Goal: Transaction & Acquisition: Book appointment/travel/reservation

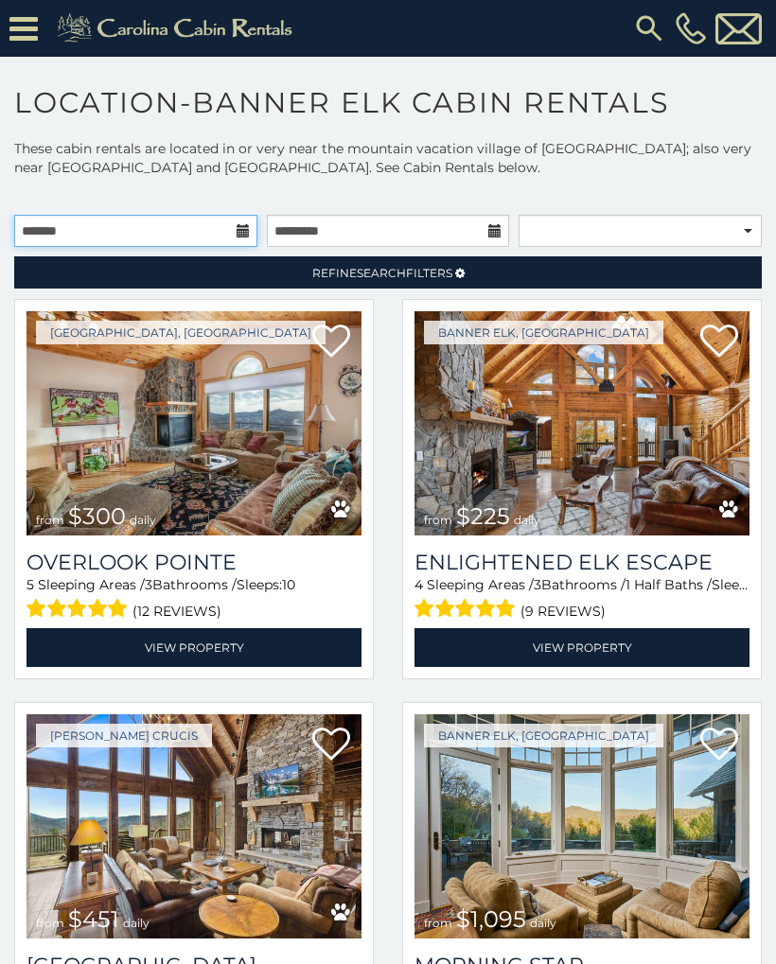
click at [214, 229] on input "text" at bounding box center [135, 231] width 243 height 32
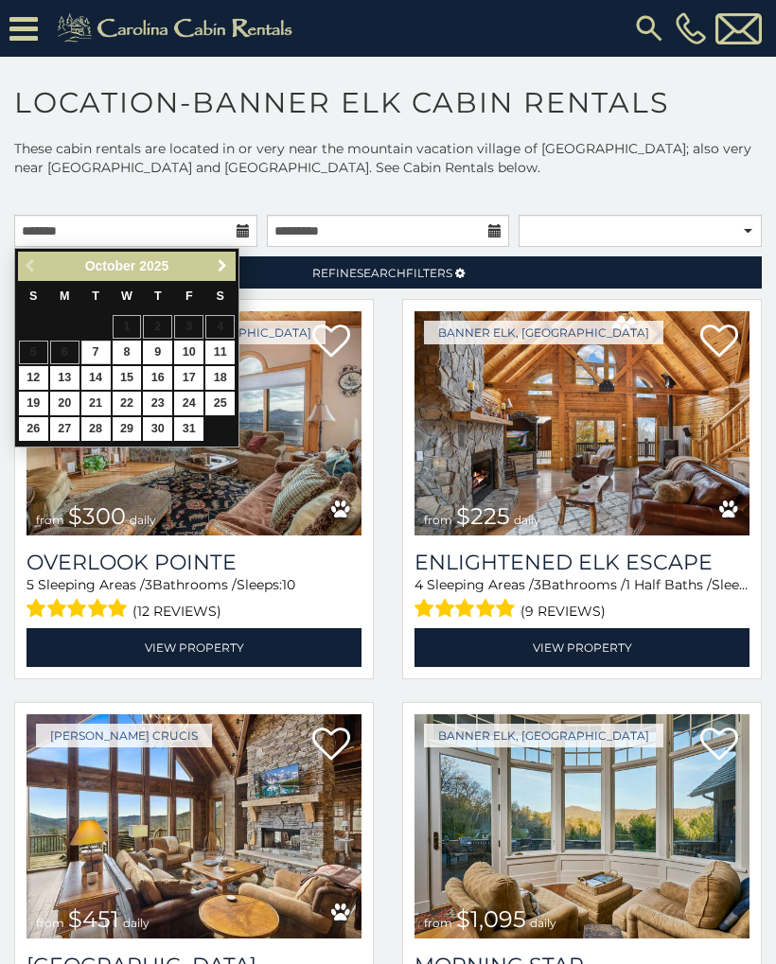
click at [222, 263] on span "Next" at bounding box center [222, 265] width 15 height 15
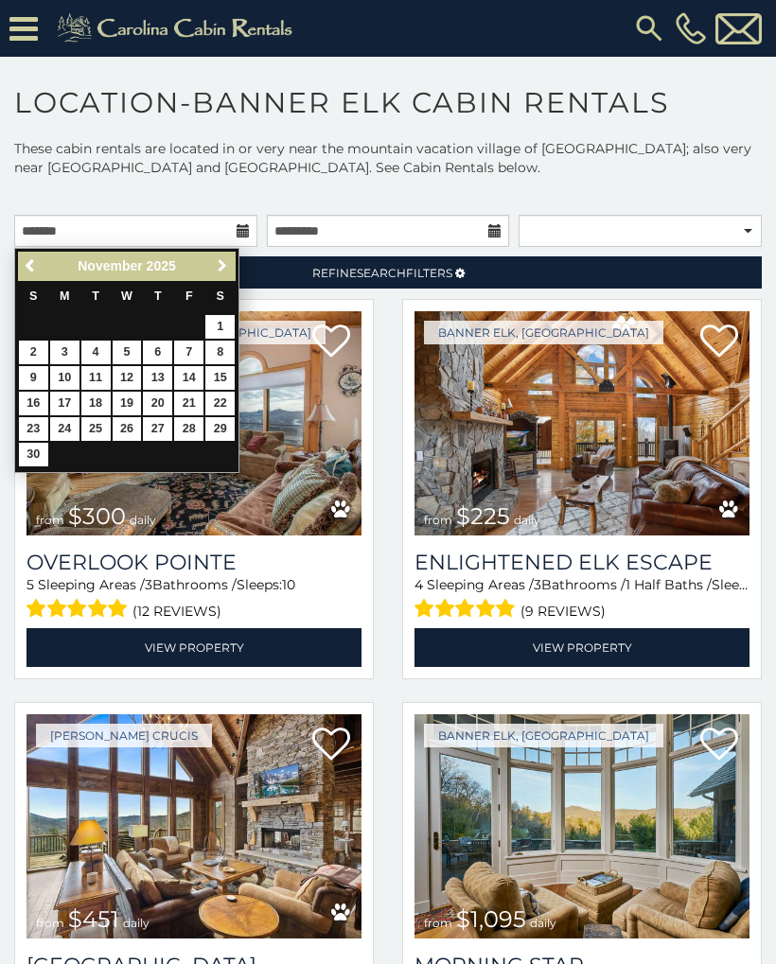
click at [226, 260] on span "Next" at bounding box center [222, 265] width 15 height 15
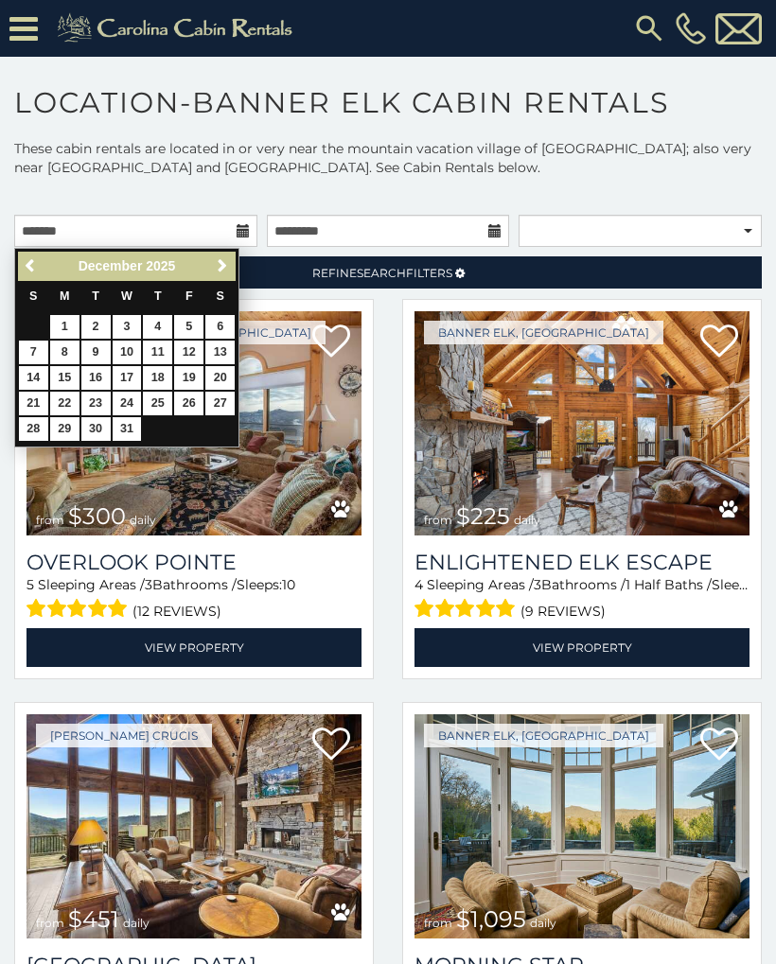
click at [226, 256] on link "Next" at bounding box center [222, 266] width 24 height 24
click at [195, 372] on link "16" at bounding box center [188, 378] width 29 height 24
type input "**********"
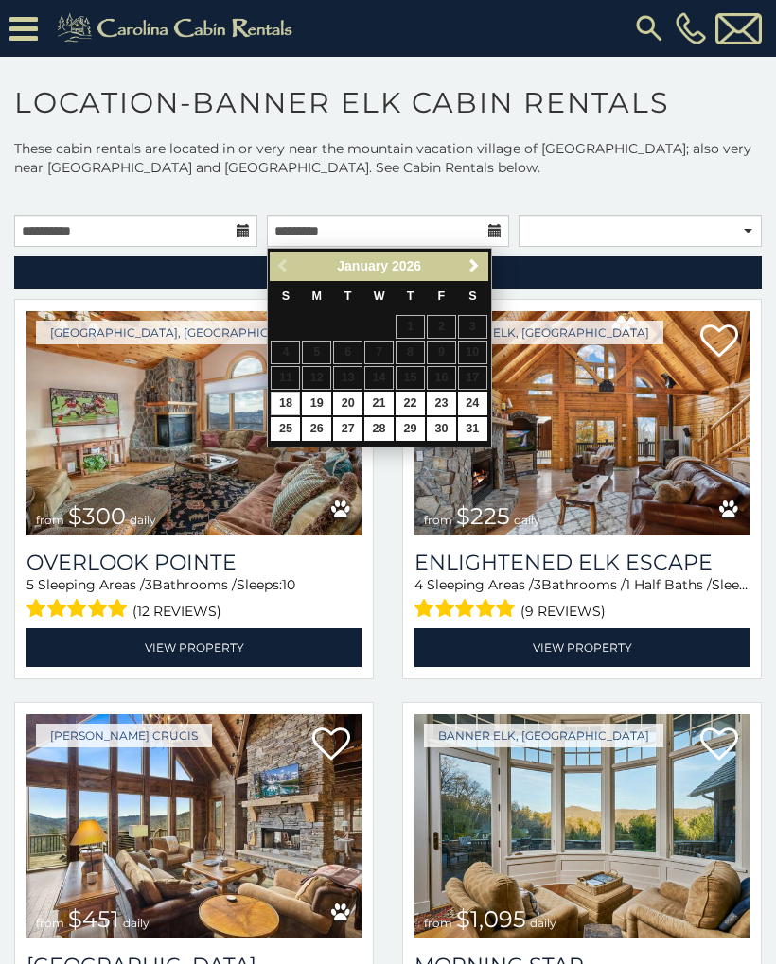
click at [322, 400] on link "19" at bounding box center [316, 404] width 29 height 24
type input "**********"
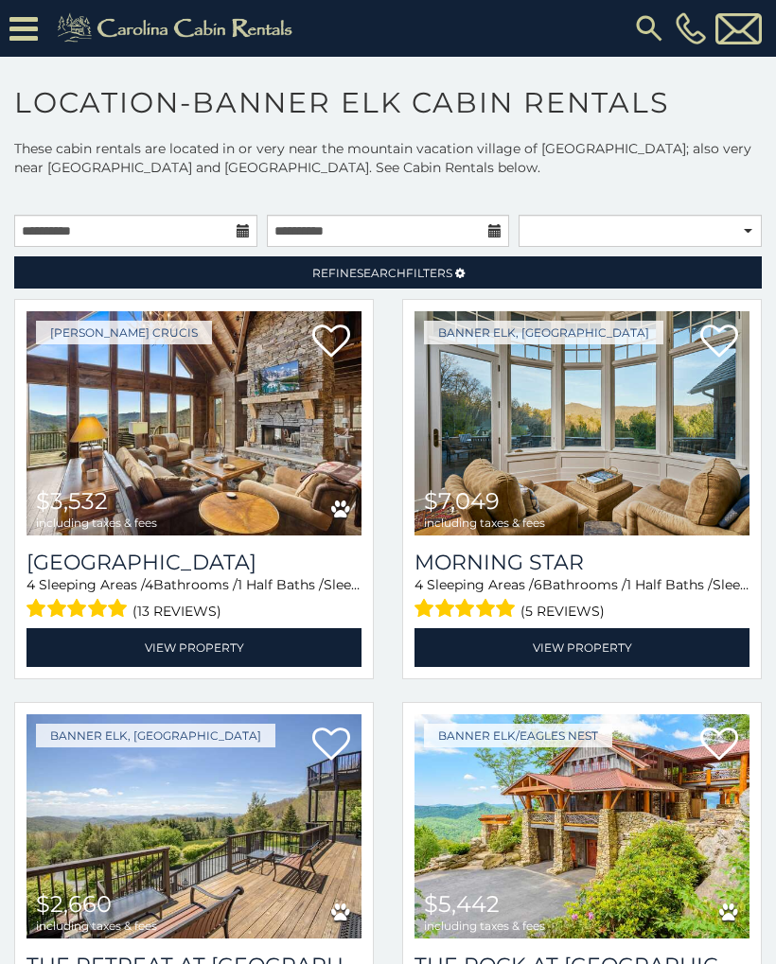
click at [403, 268] on span "Search" at bounding box center [381, 273] width 49 height 14
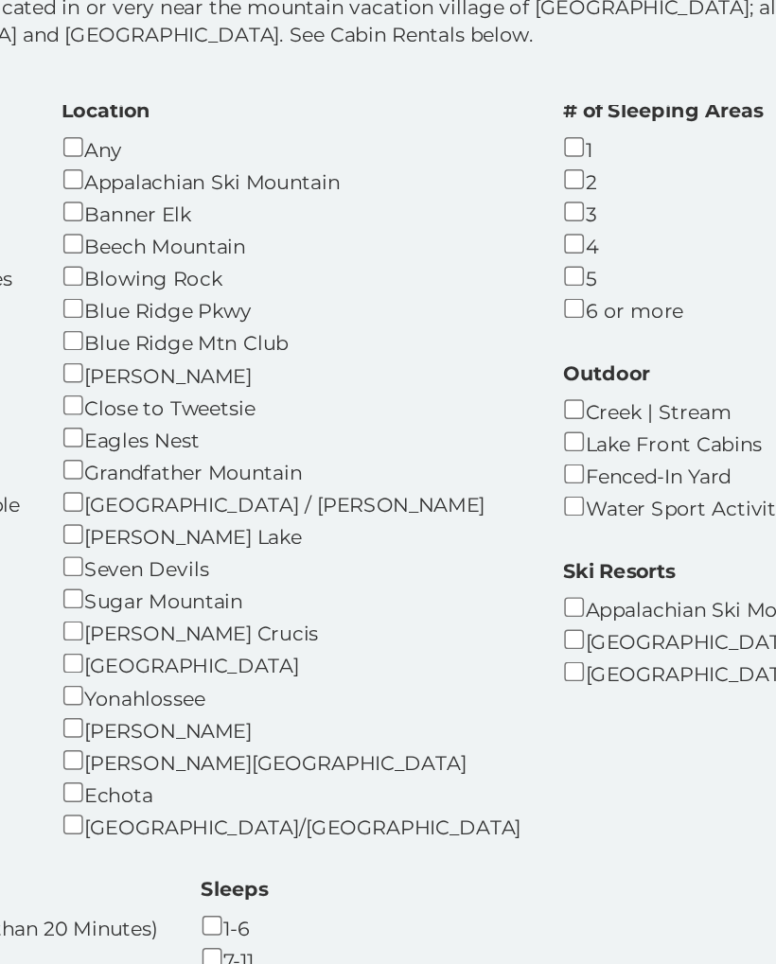
scroll to position [95, 0]
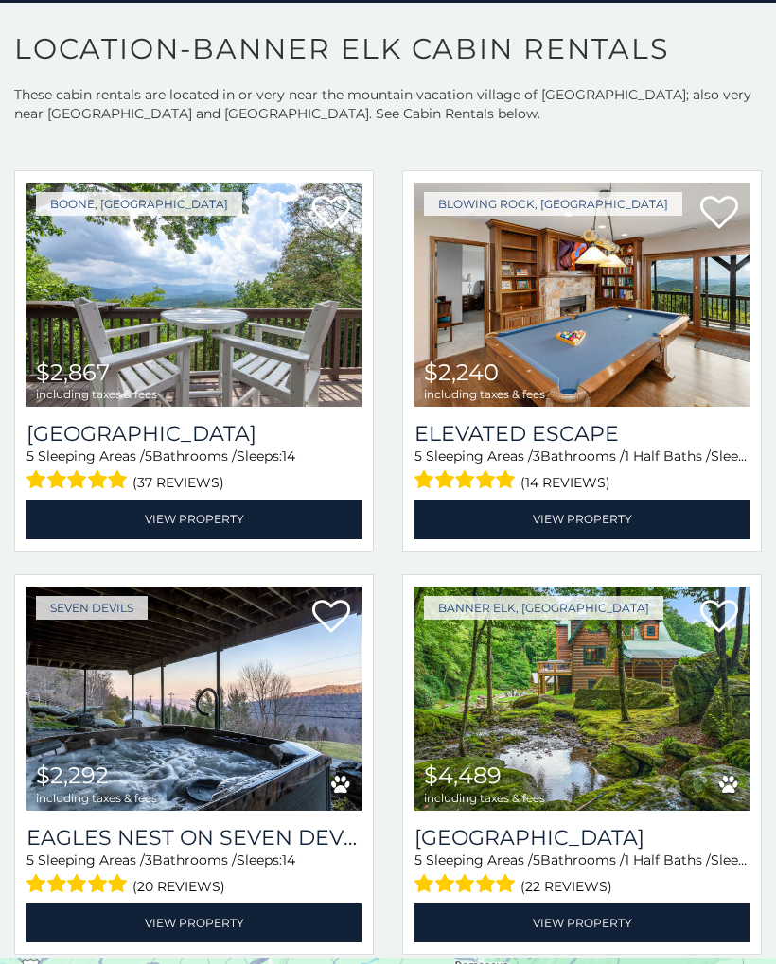
scroll to position [2389, 0]
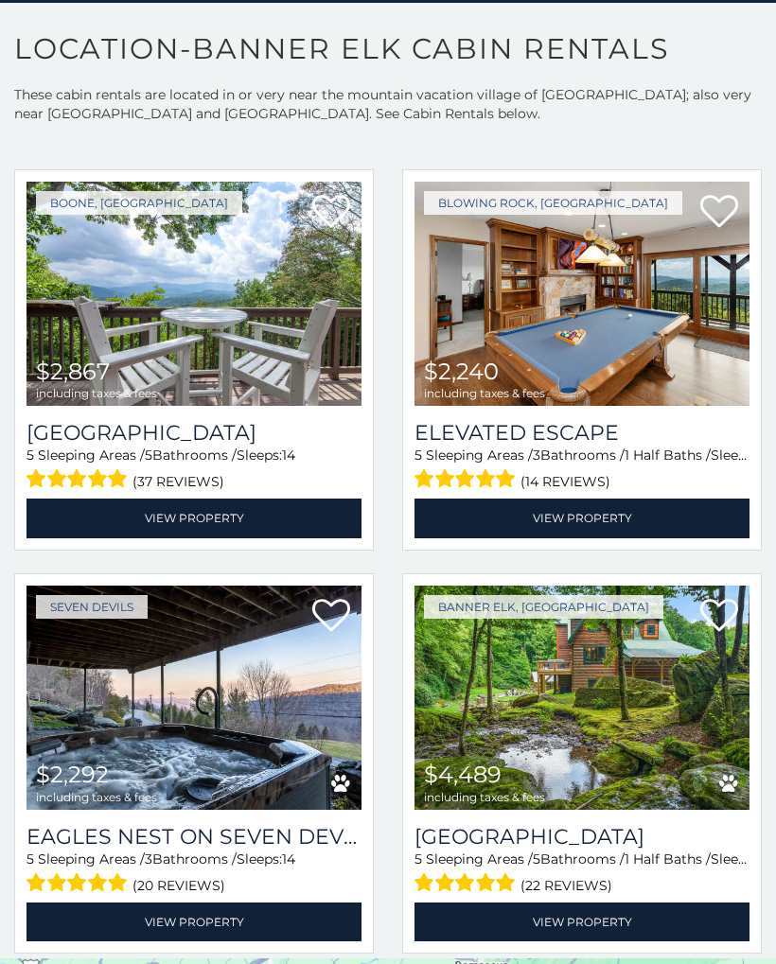
click at [194, 498] on link "View Property" at bounding box center [193, 517] width 335 height 39
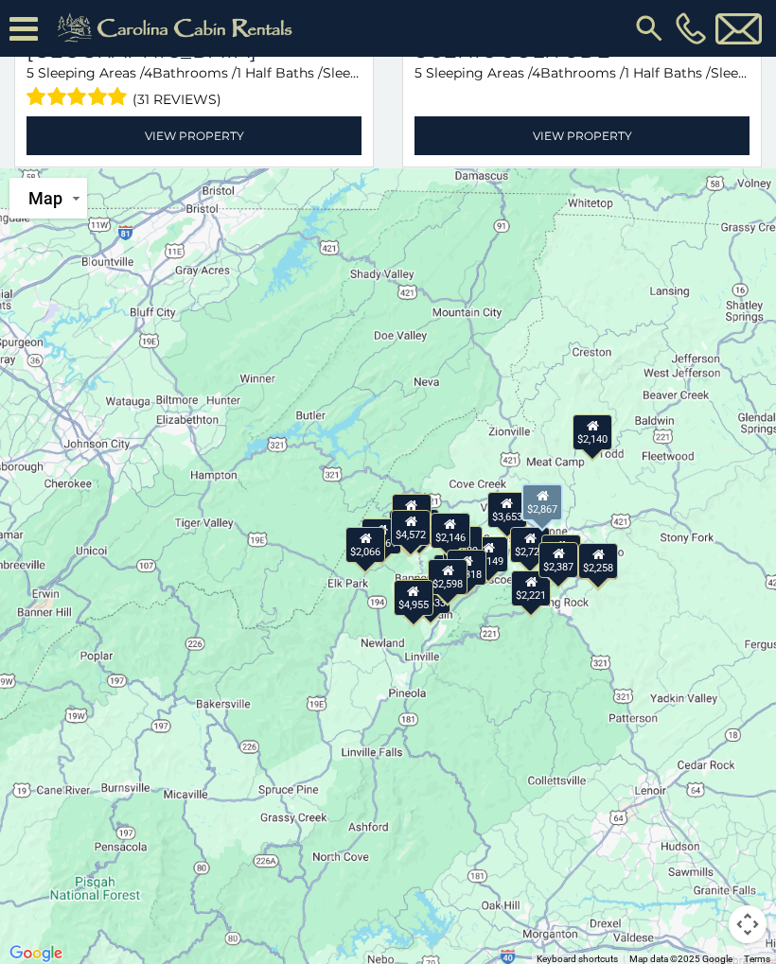
scroll to position [913, 0]
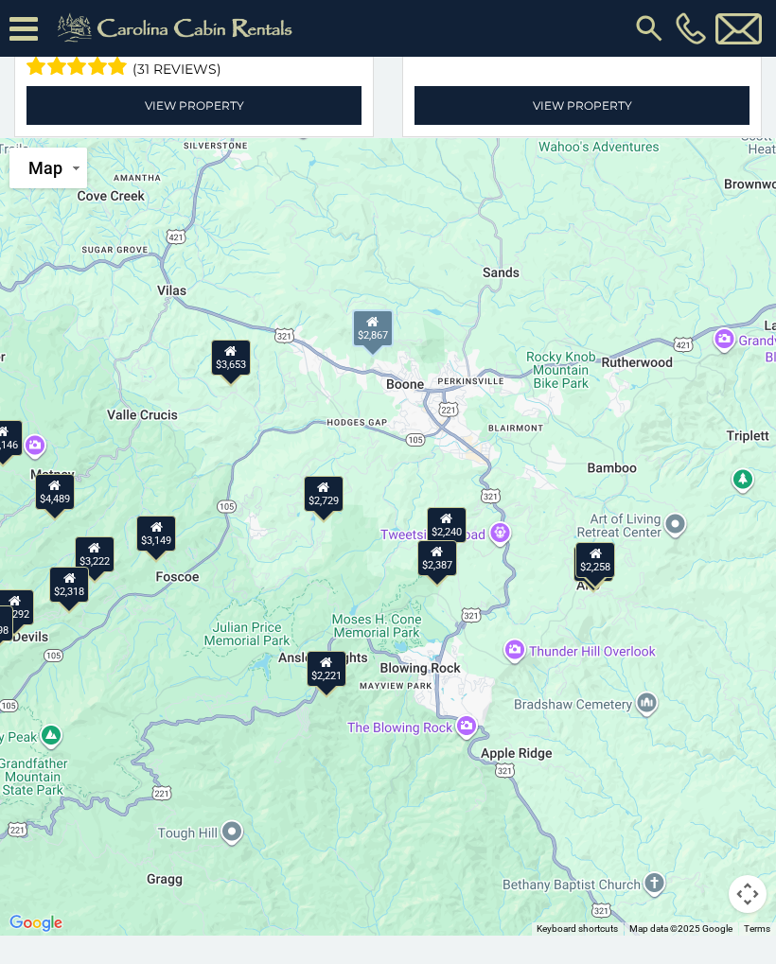
click at [419, 794] on div "$3,222 $2,729 $3,149 $2,513 $2,633 $3,653 $2,729 $2,296 $2,867 $2,240 $2,292 $4…" at bounding box center [388, 536] width 776 height 797
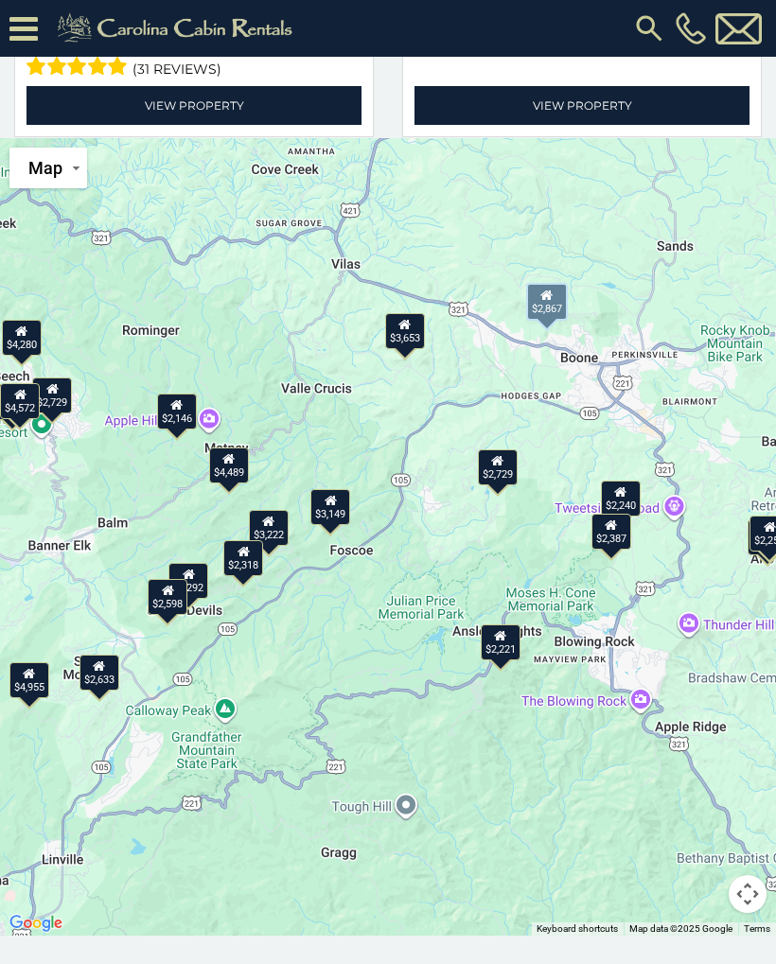
click at [340, 499] on div "$3,149" at bounding box center [330, 506] width 40 height 36
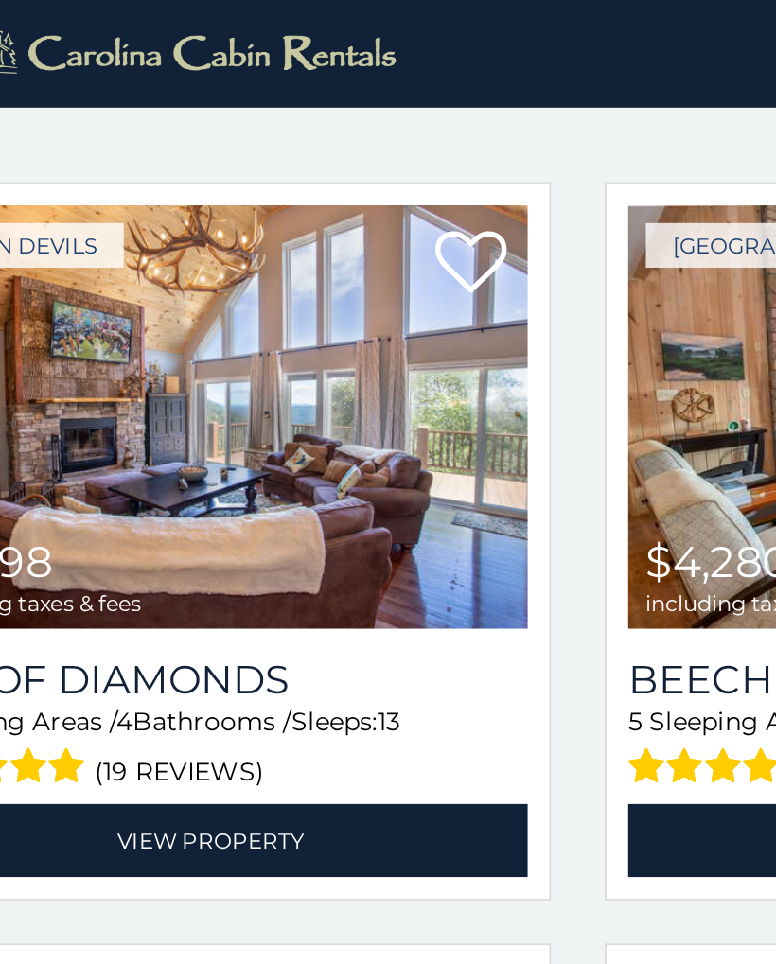
scroll to position [3991, 0]
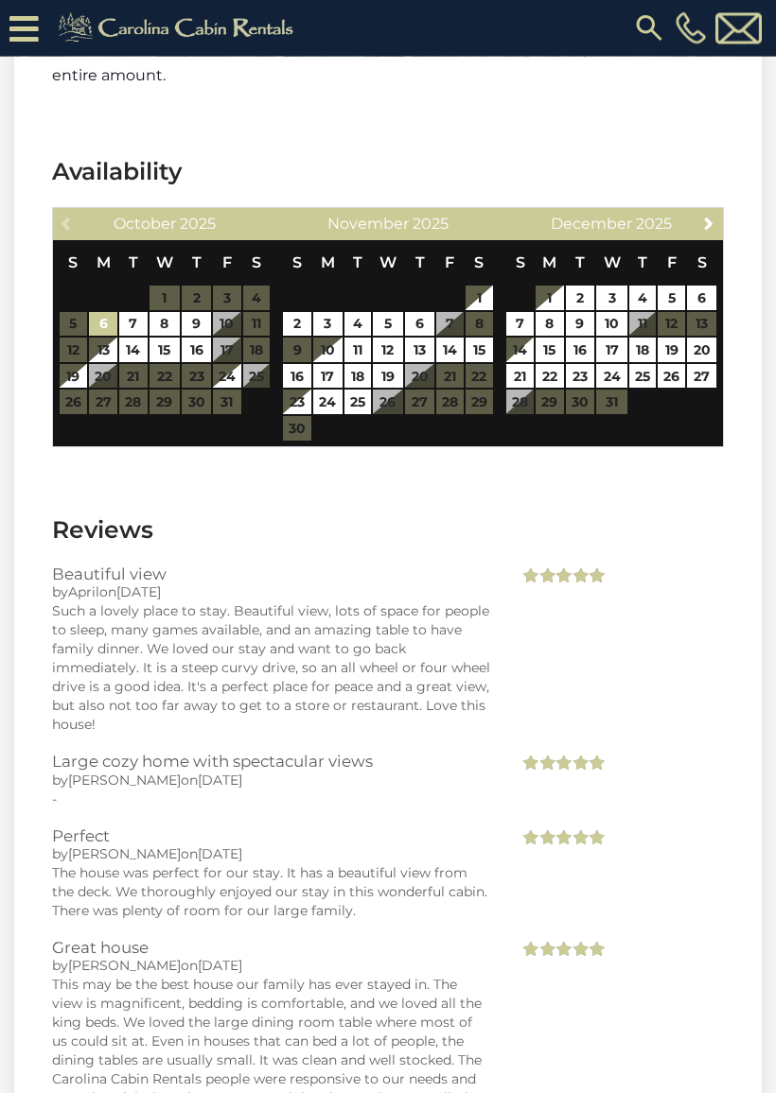
scroll to position [4439, 0]
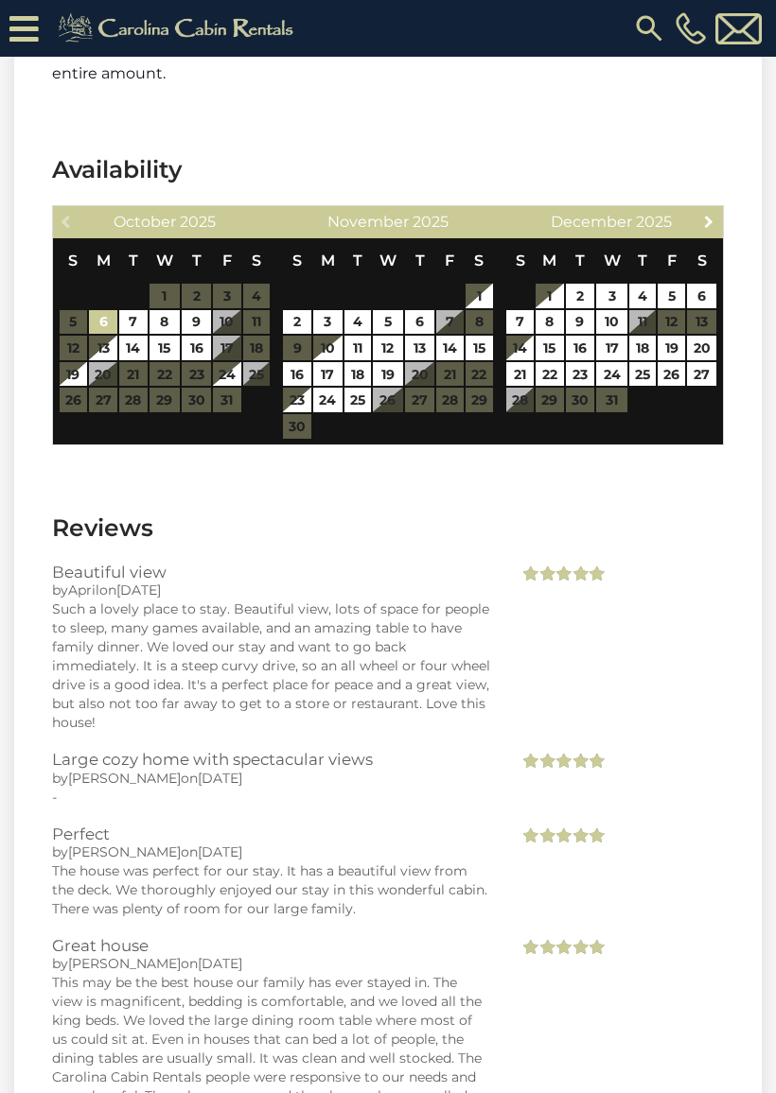
click at [711, 229] on span "Next" at bounding box center [708, 221] width 15 height 15
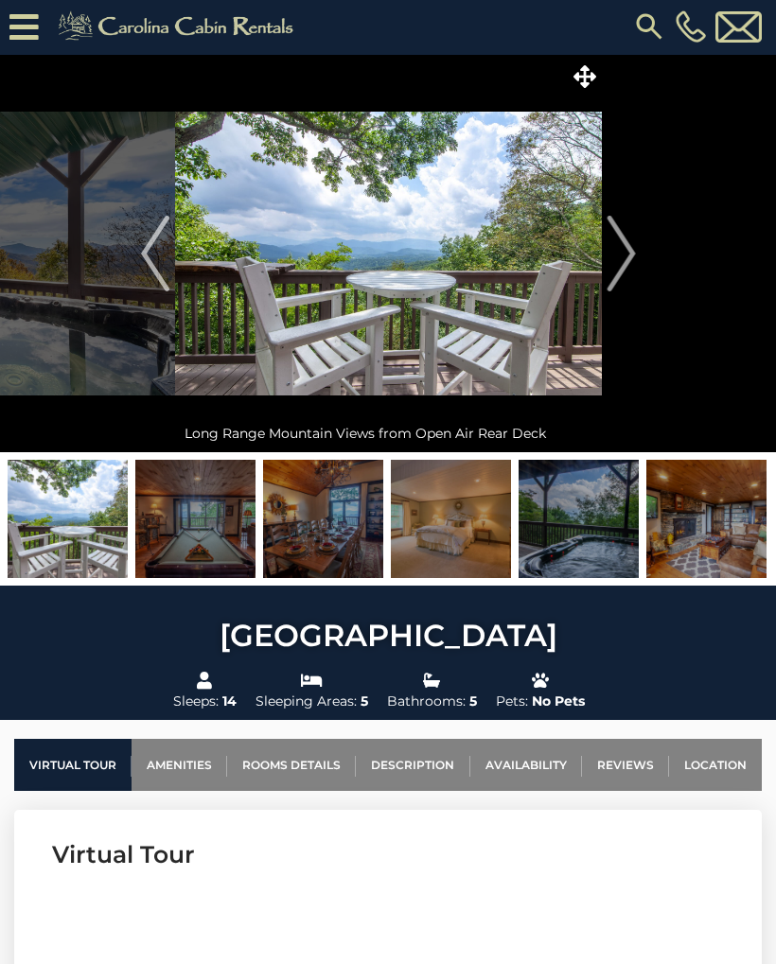
scroll to position [0, 0]
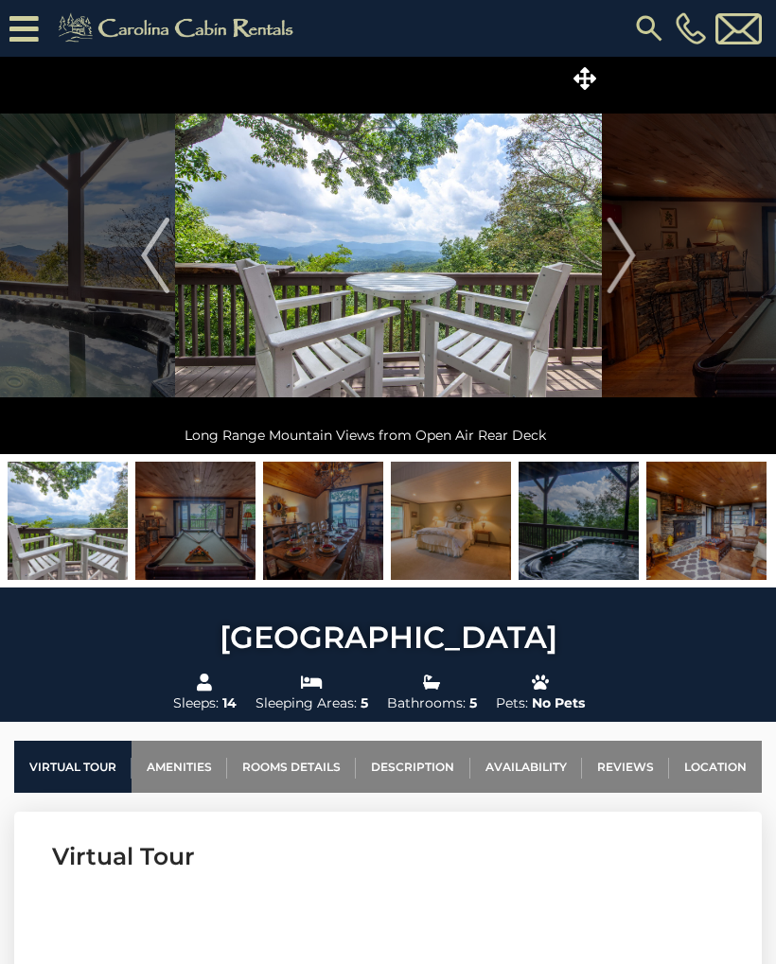
click at [622, 261] on img "Next" at bounding box center [620, 256] width 28 height 76
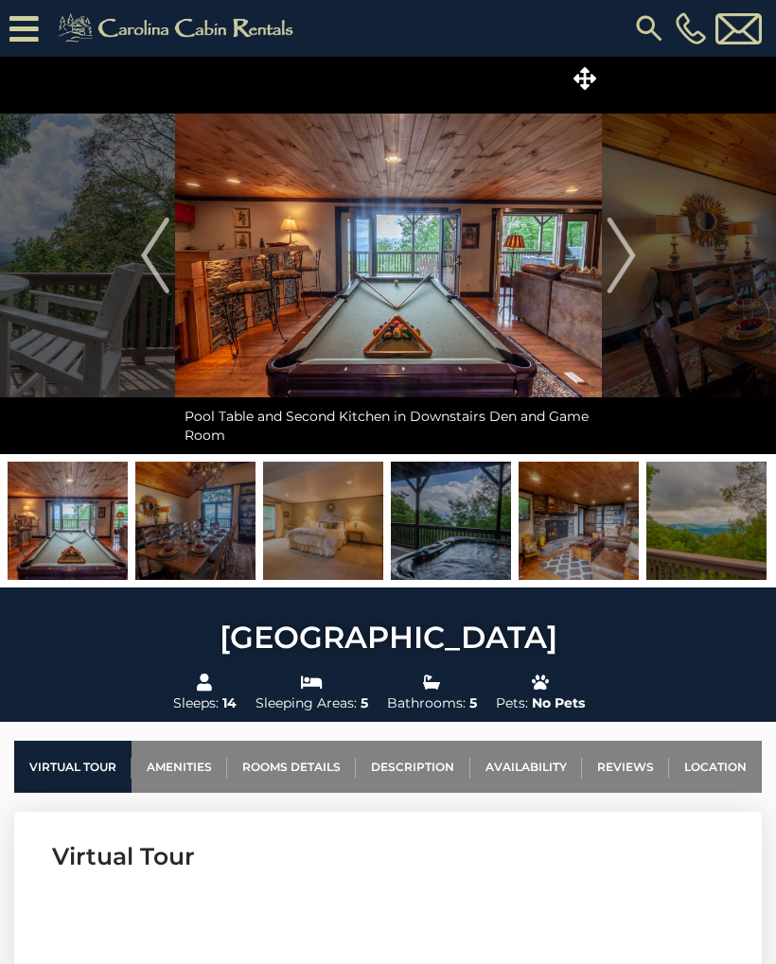
click at [630, 253] on img "Next" at bounding box center [620, 256] width 28 height 76
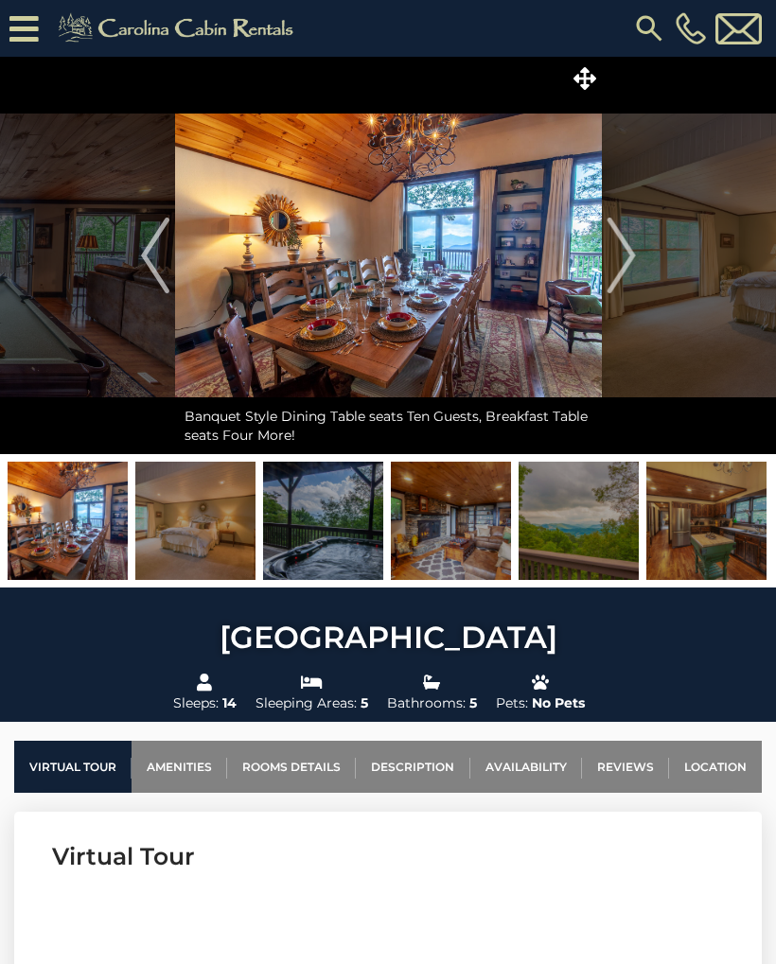
click at [630, 257] on img "Next" at bounding box center [620, 256] width 28 height 76
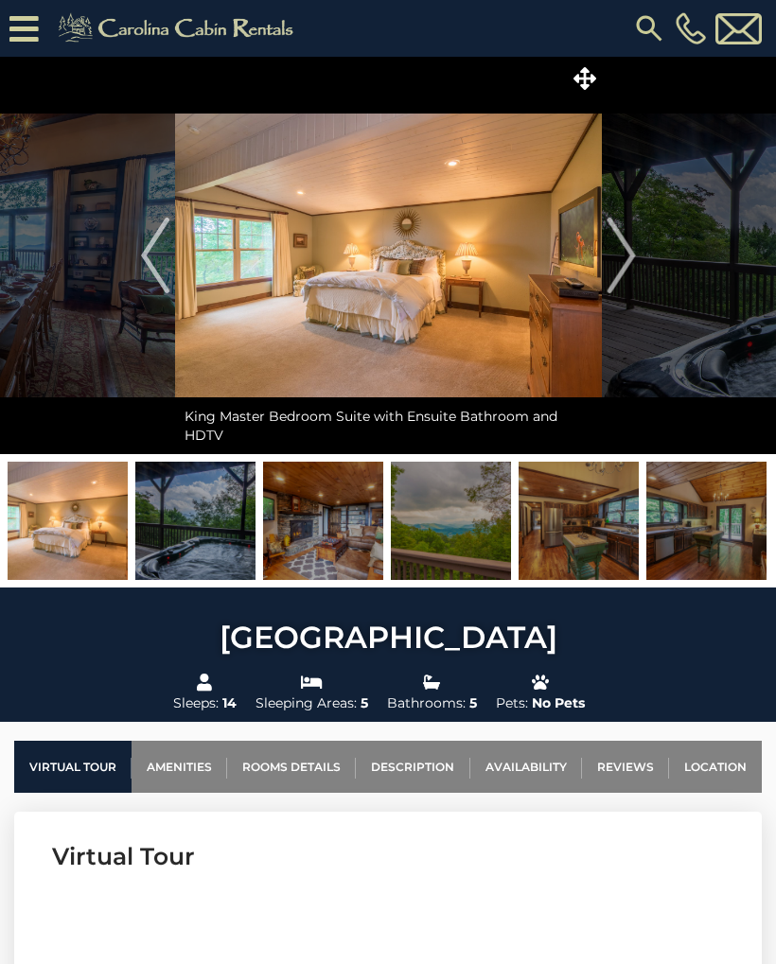
click at [634, 259] on img "Next" at bounding box center [620, 256] width 28 height 76
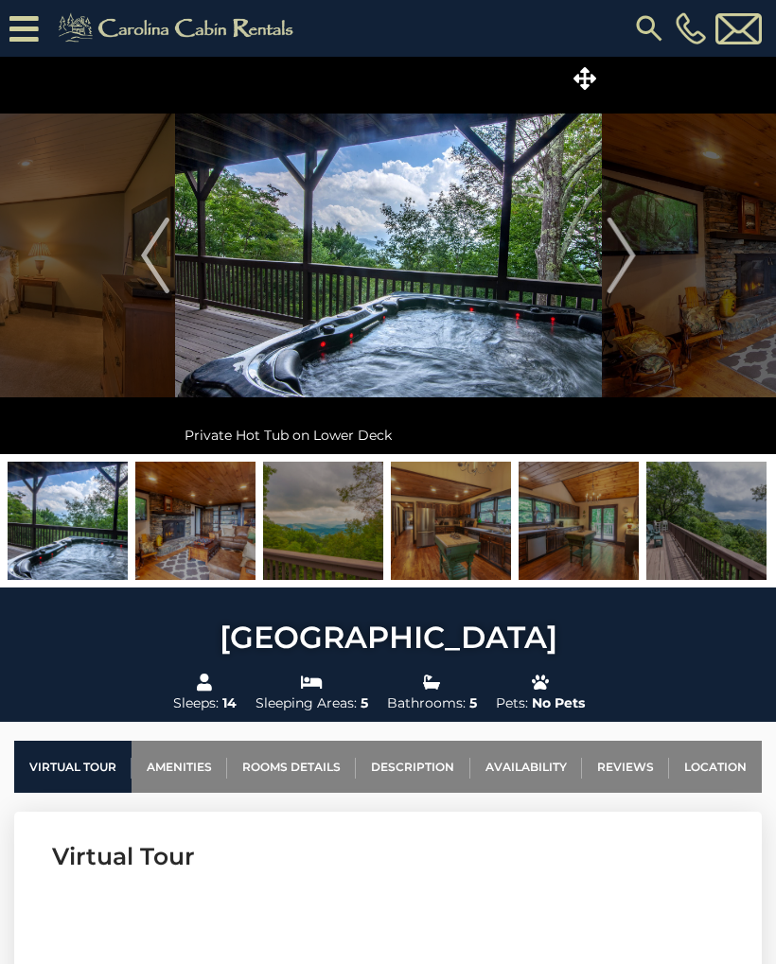
click at [626, 252] on img "Next" at bounding box center [620, 256] width 28 height 76
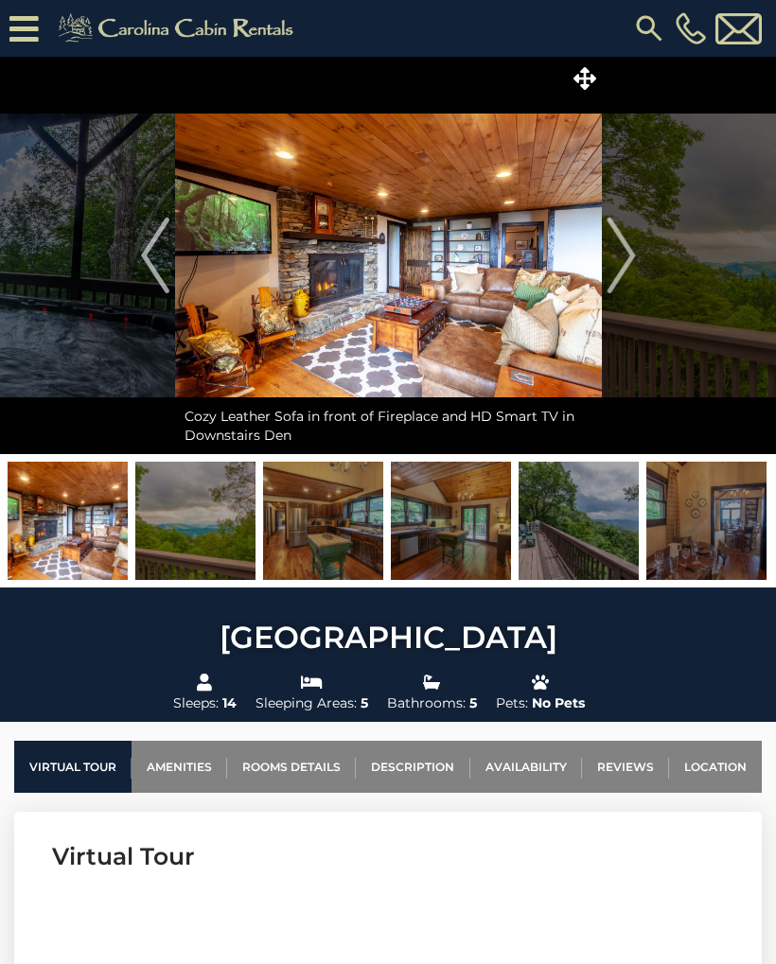
click at [623, 264] on img "Next" at bounding box center [620, 256] width 28 height 76
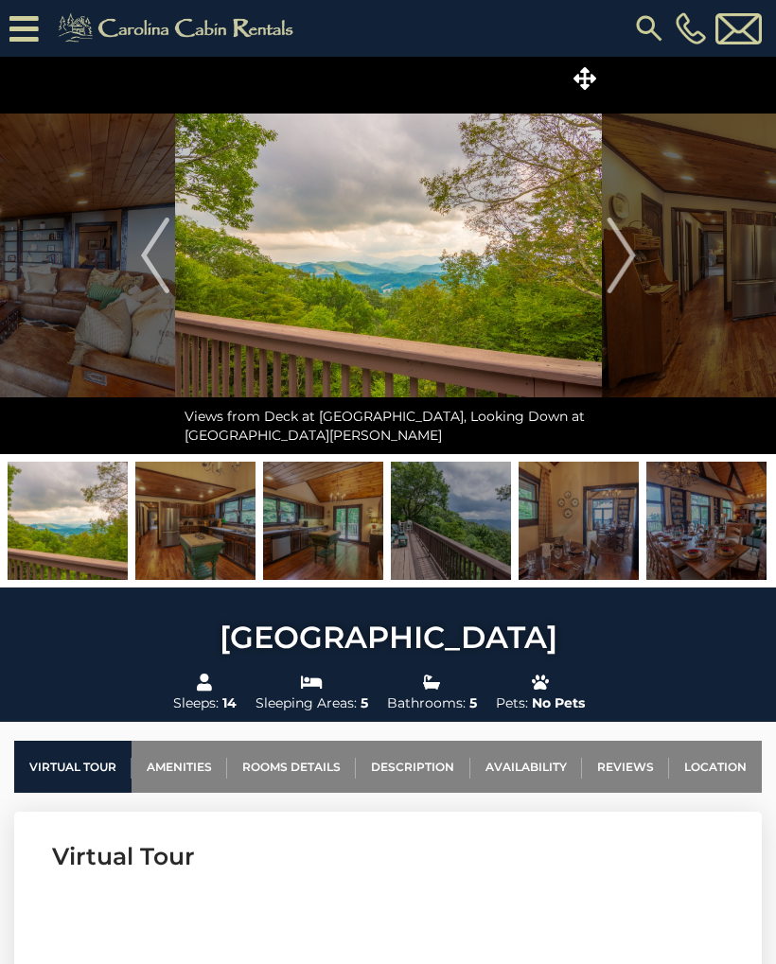
click at [630, 263] on img "Next" at bounding box center [620, 256] width 28 height 76
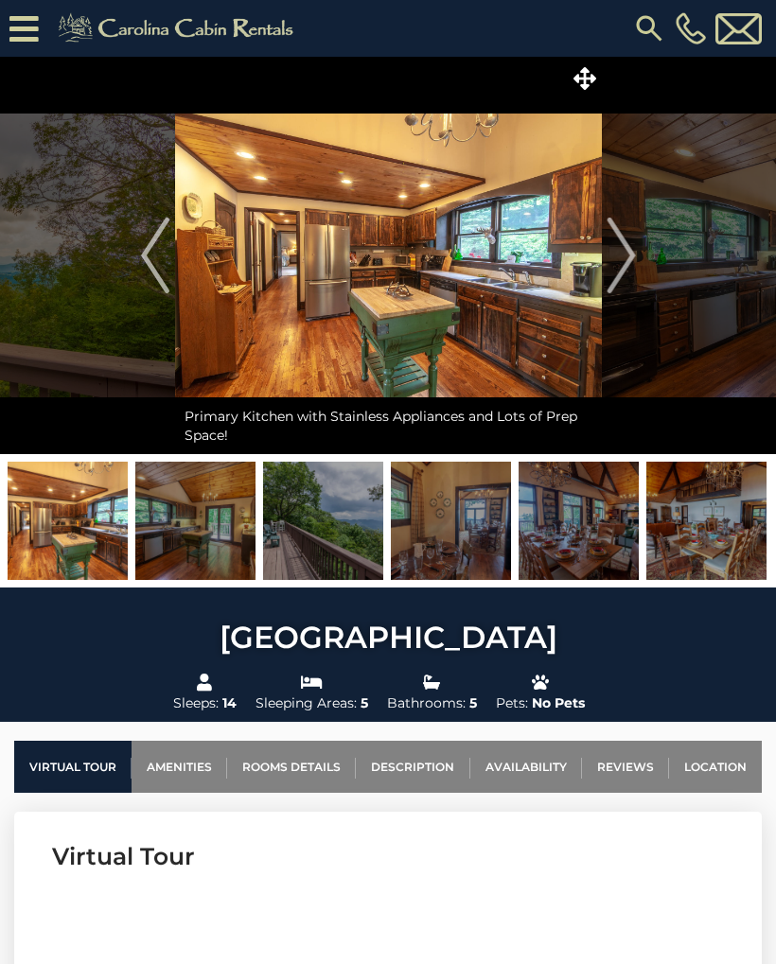
click at [630, 255] on img "Next" at bounding box center [620, 256] width 28 height 76
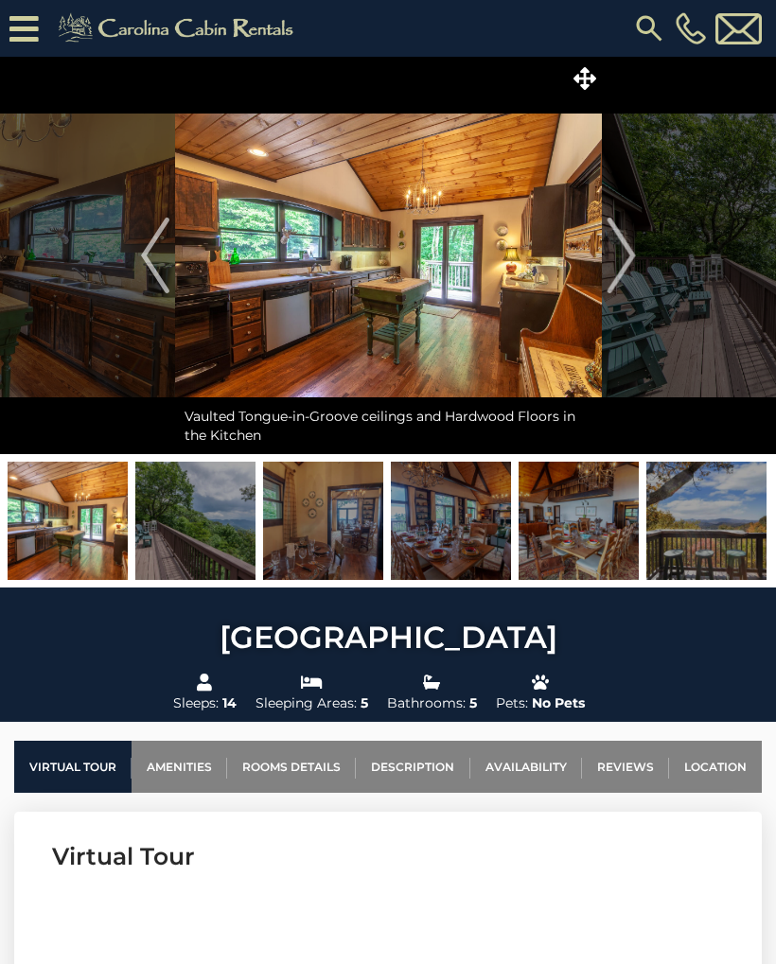
click at [634, 250] on img "Next" at bounding box center [620, 256] width 28 height 76
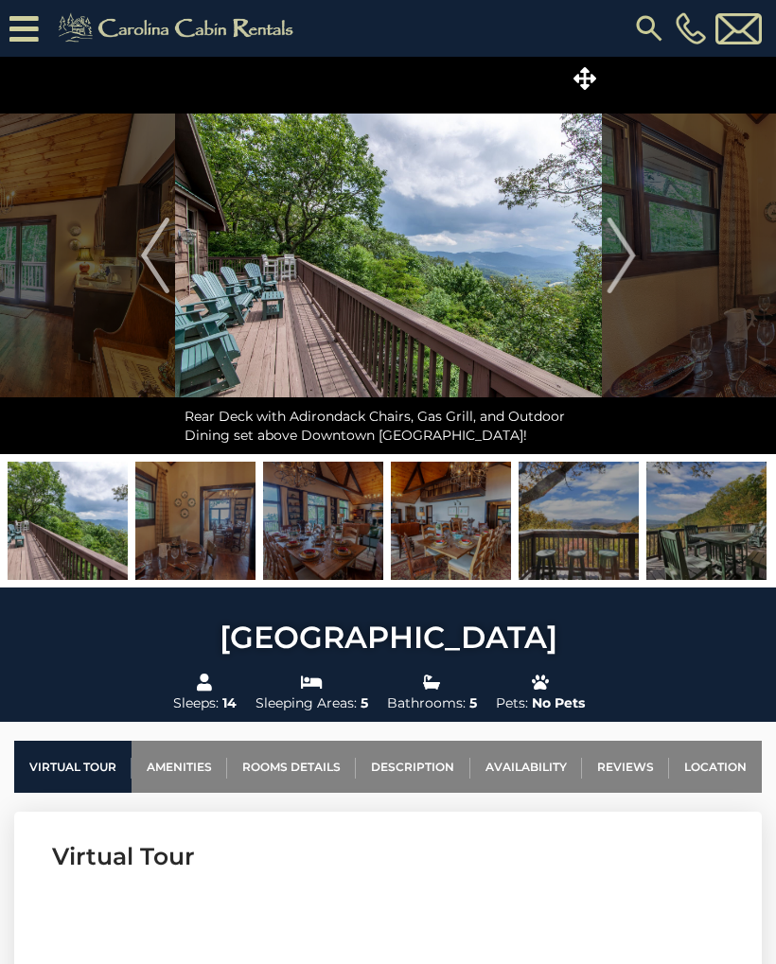
click at [636, 264] on button "Next" at bounding box center [621, 255] width 39 height 397
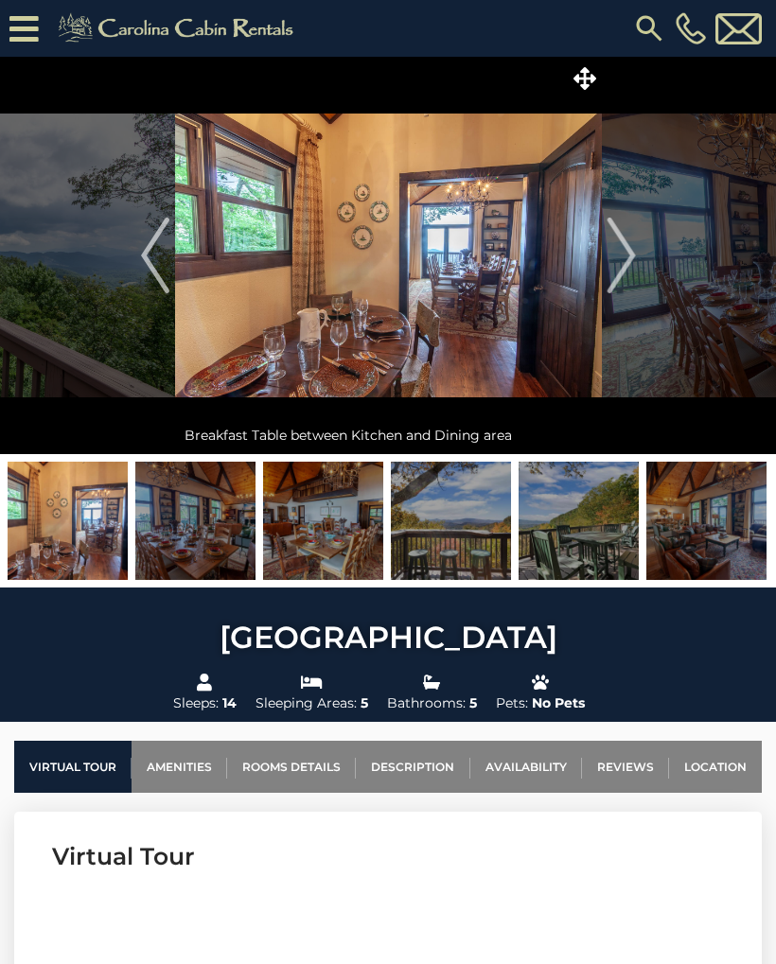
click at [620, 271] on img "Next" at bounding box center [620, 256] width 28 height 76
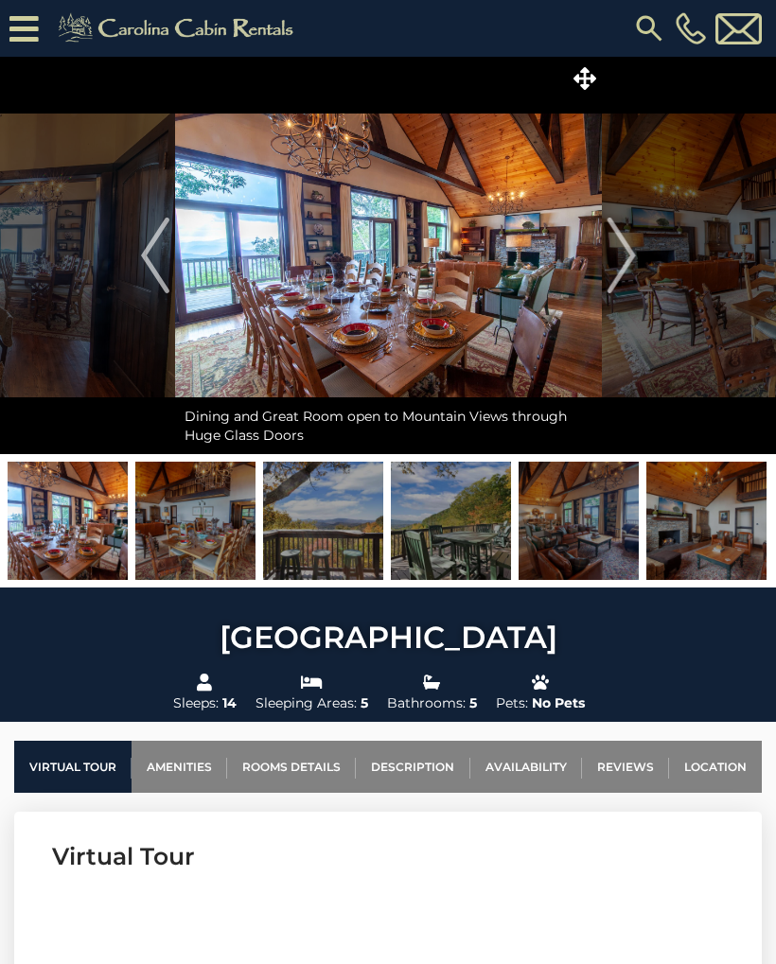
click at [630, 255] on img "Next" at bounding box center [620, 256] width 28 height 76
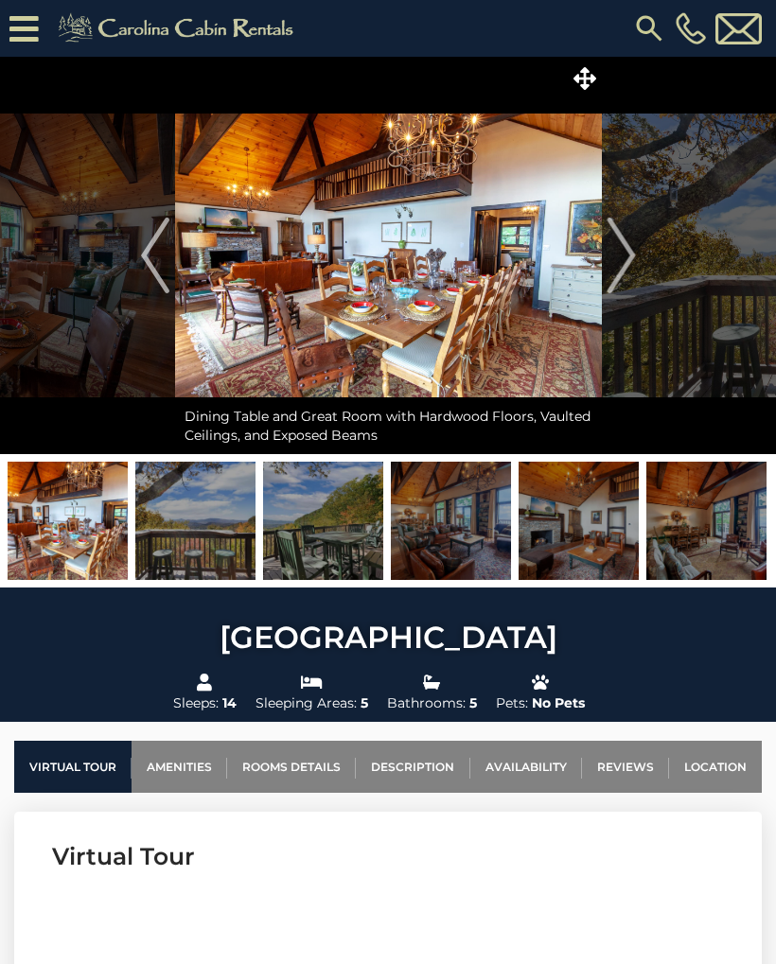
click at [629, 254] on img "Next" at bounding box center [620, 256] width 28 height 76
